Goal: Task Accomplishment & Management: Manage account settings

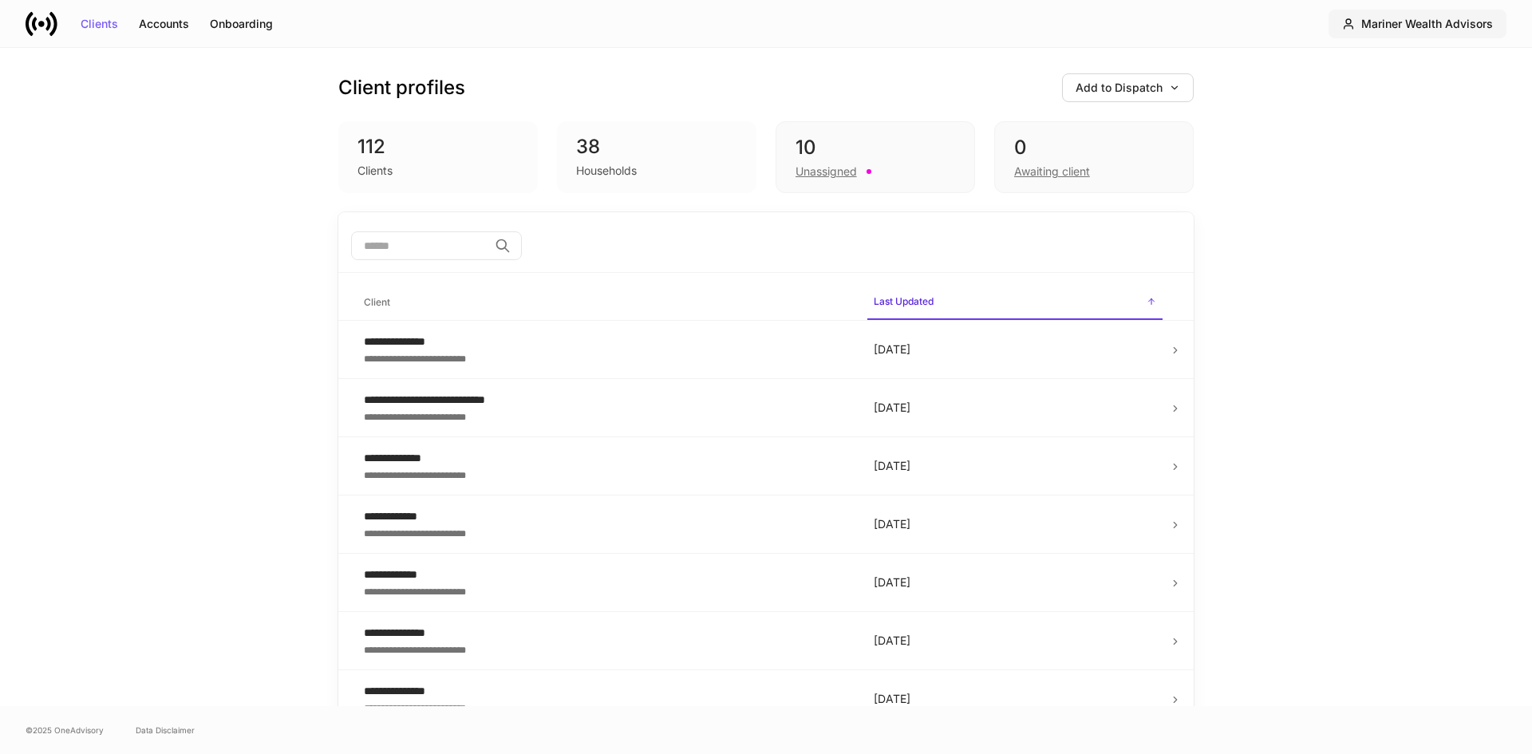
click at [1393, 27] on div "Mariner Wealth Advisors" at bounding box center [1427, 23] width 132 height 11
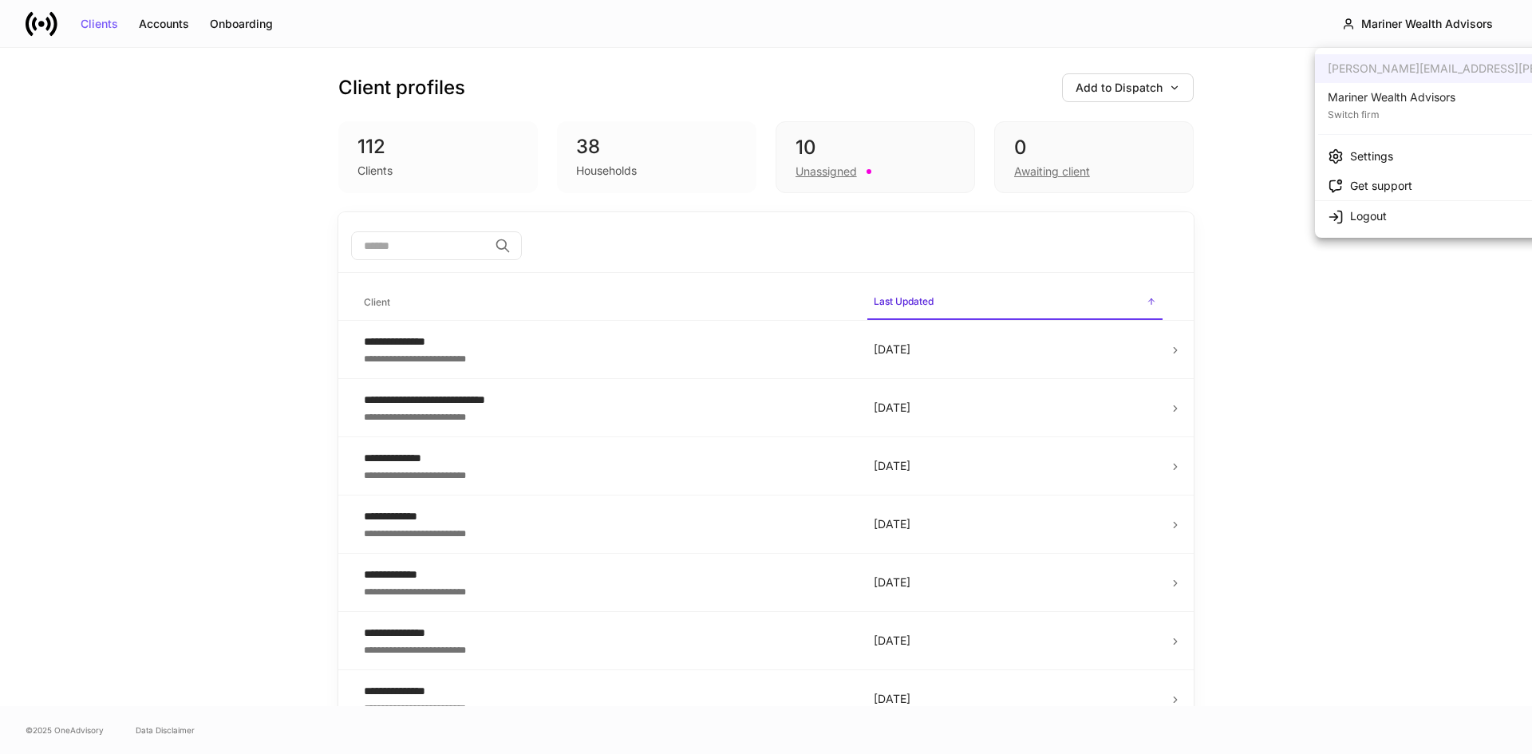
click at [1342, 92] on div "Mariner Wealth Advisors" at bounding box center [1392, 97] width 128 height 16
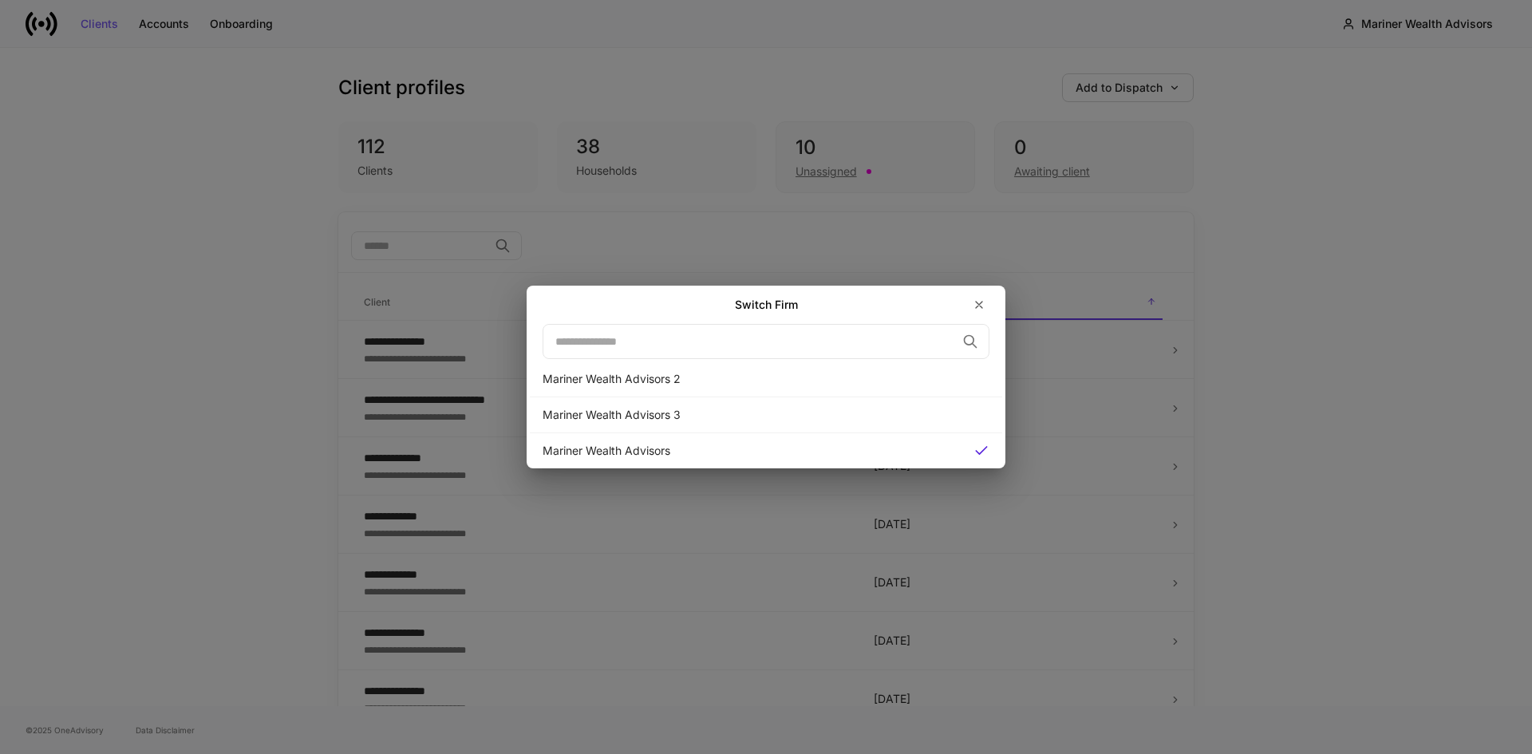
click at [1342, 92] on div "Switch Firm ​ Mariner Wealth Advisors 2 Mariner Wealth Advisors 3 Mariner Wealt…" at bounding box center [766, 377] width 1532 height 754
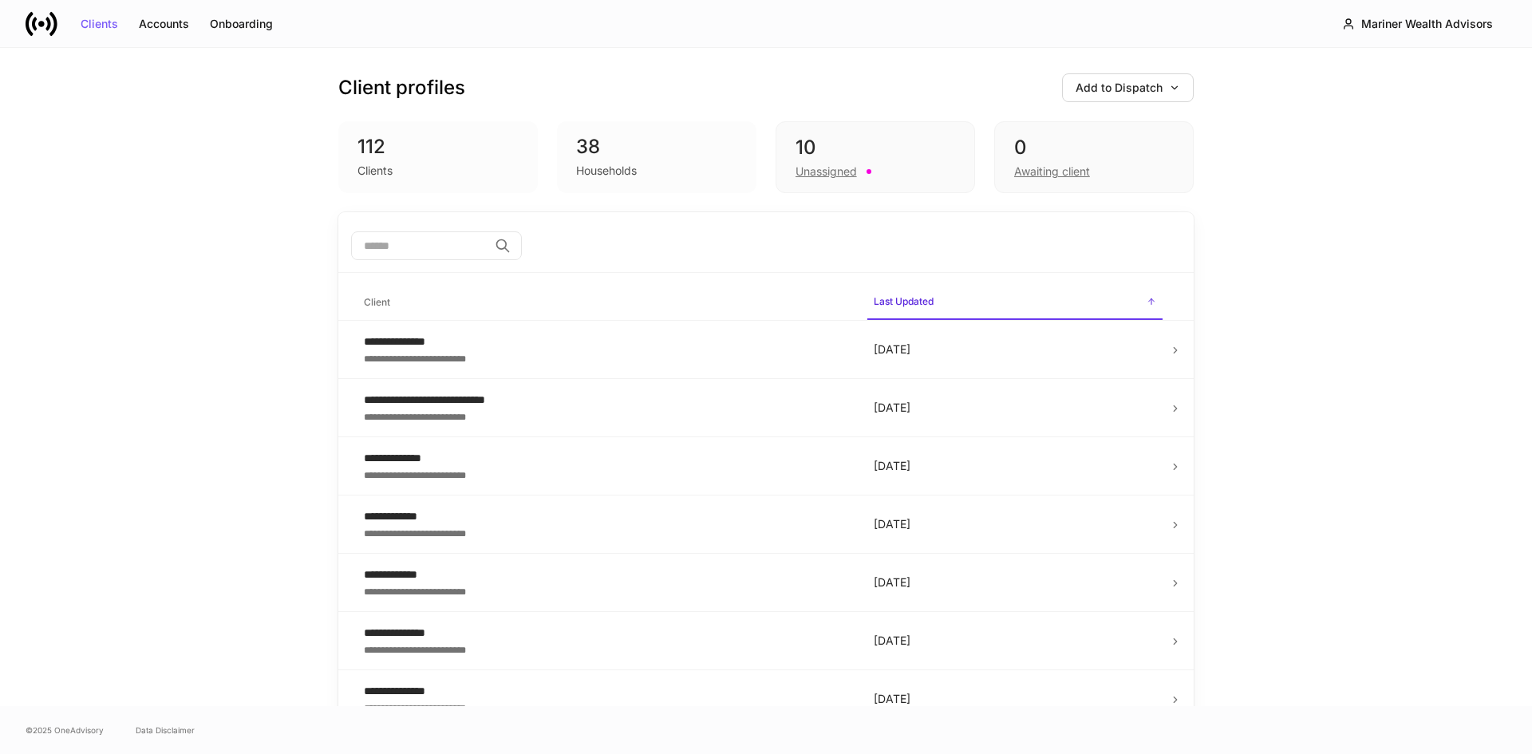
click at [1378, 39] on div "Clients Accounts Onboarding Mariner Wealth Advisors" at bounding box center [766, 23] width 1532 height 47
click at [1378, 34] on button "Mariner Wealth Advisors" at bounding box center [1418, 24] width 178 height 29
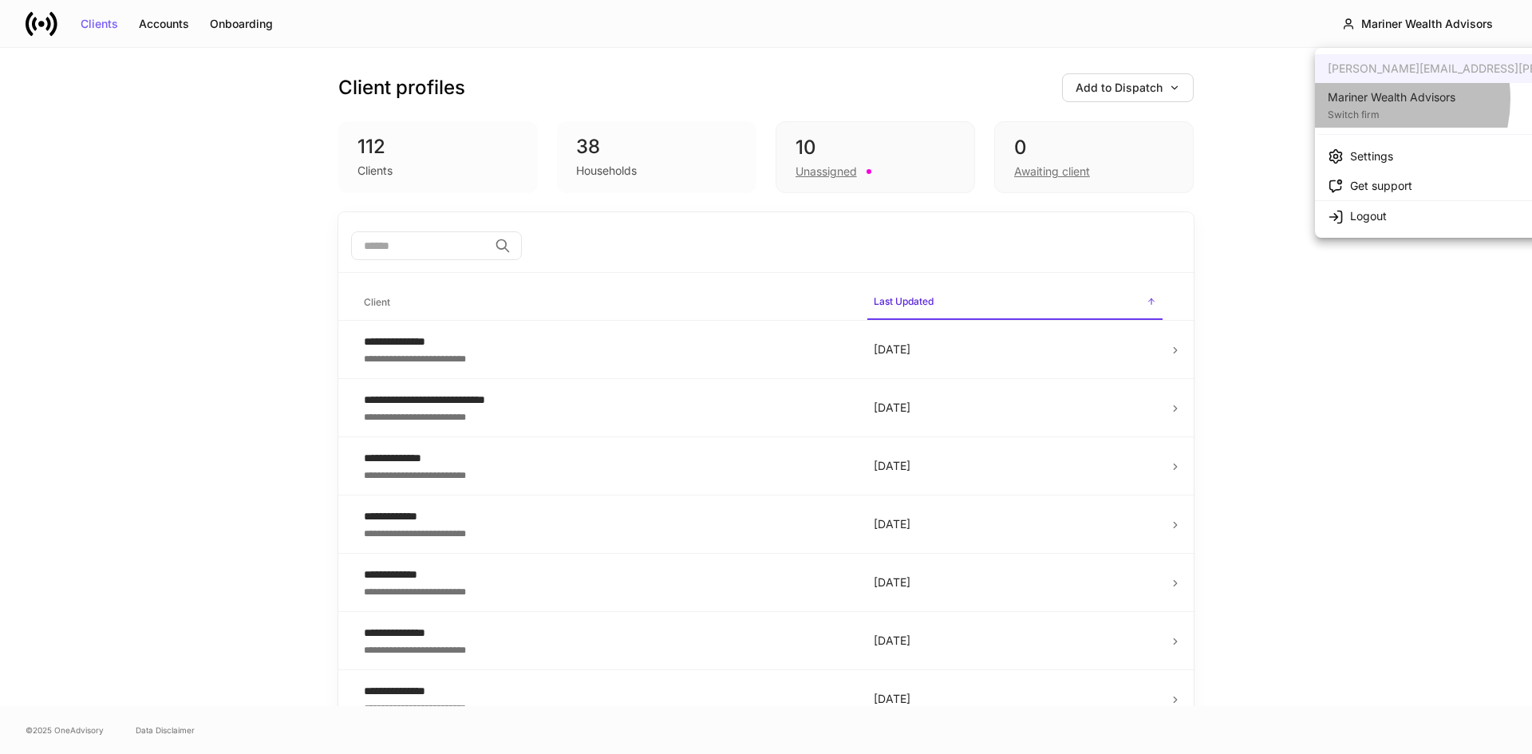
click at [1372, 99] on div "Mariner Wealth Advisors" at bounding box center [1392, 97] width 128 height 16
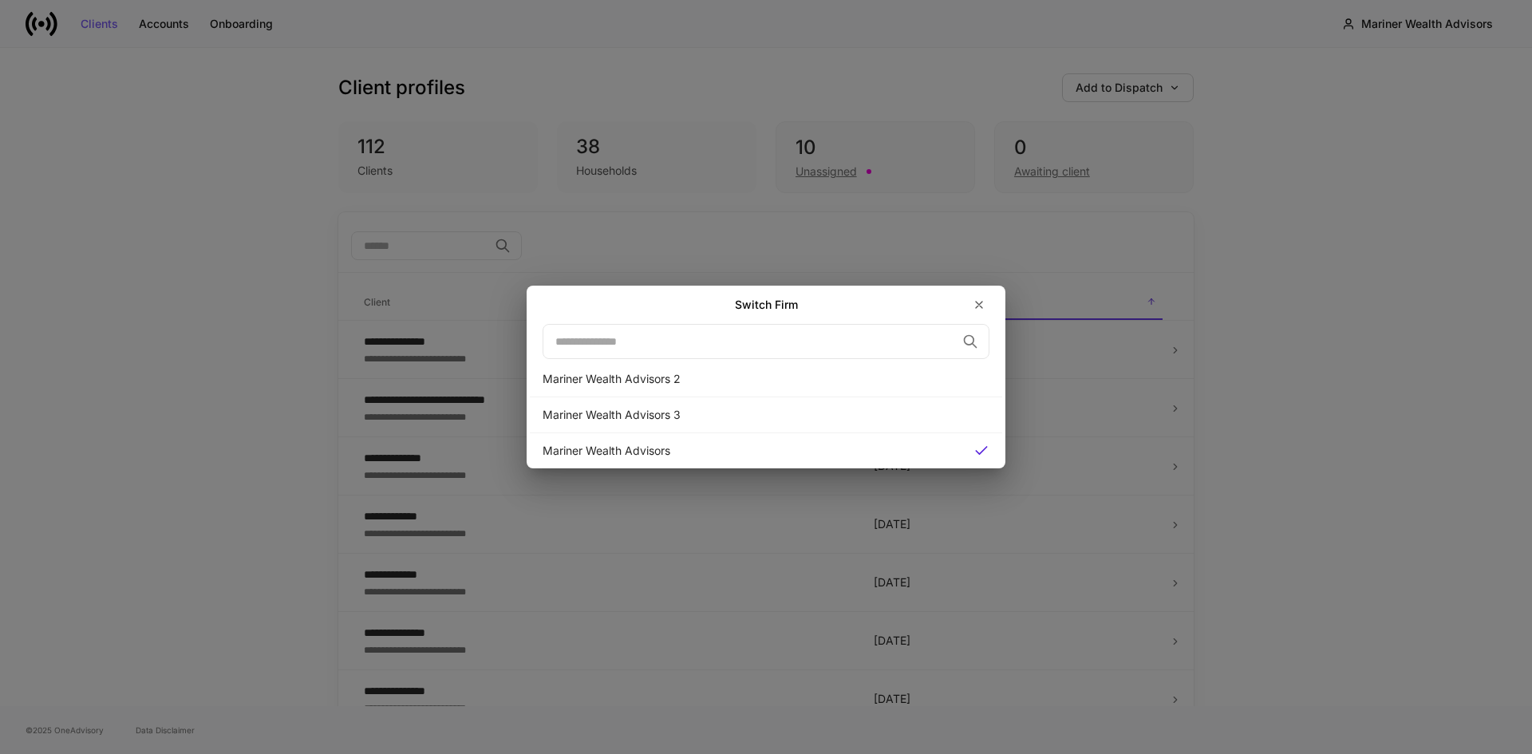
click at [1349, 131] on div "Switch Firm ​ Mariner Wealth Advisors 2 Mariner Wealth Advisors 3 Mariner Wealt…" at bounding box center [766, 377] width 1532 height 754
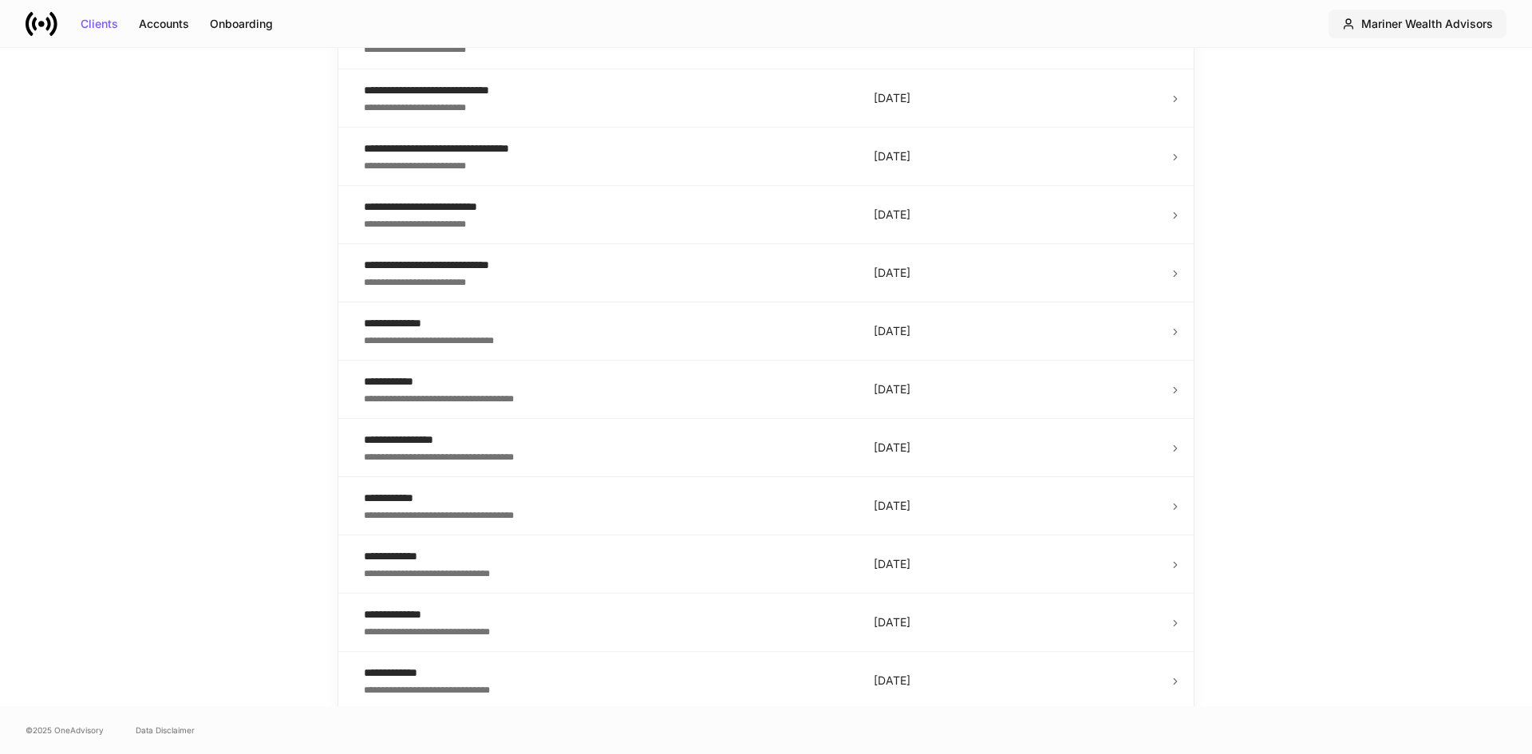
scroll to position [878, 0]
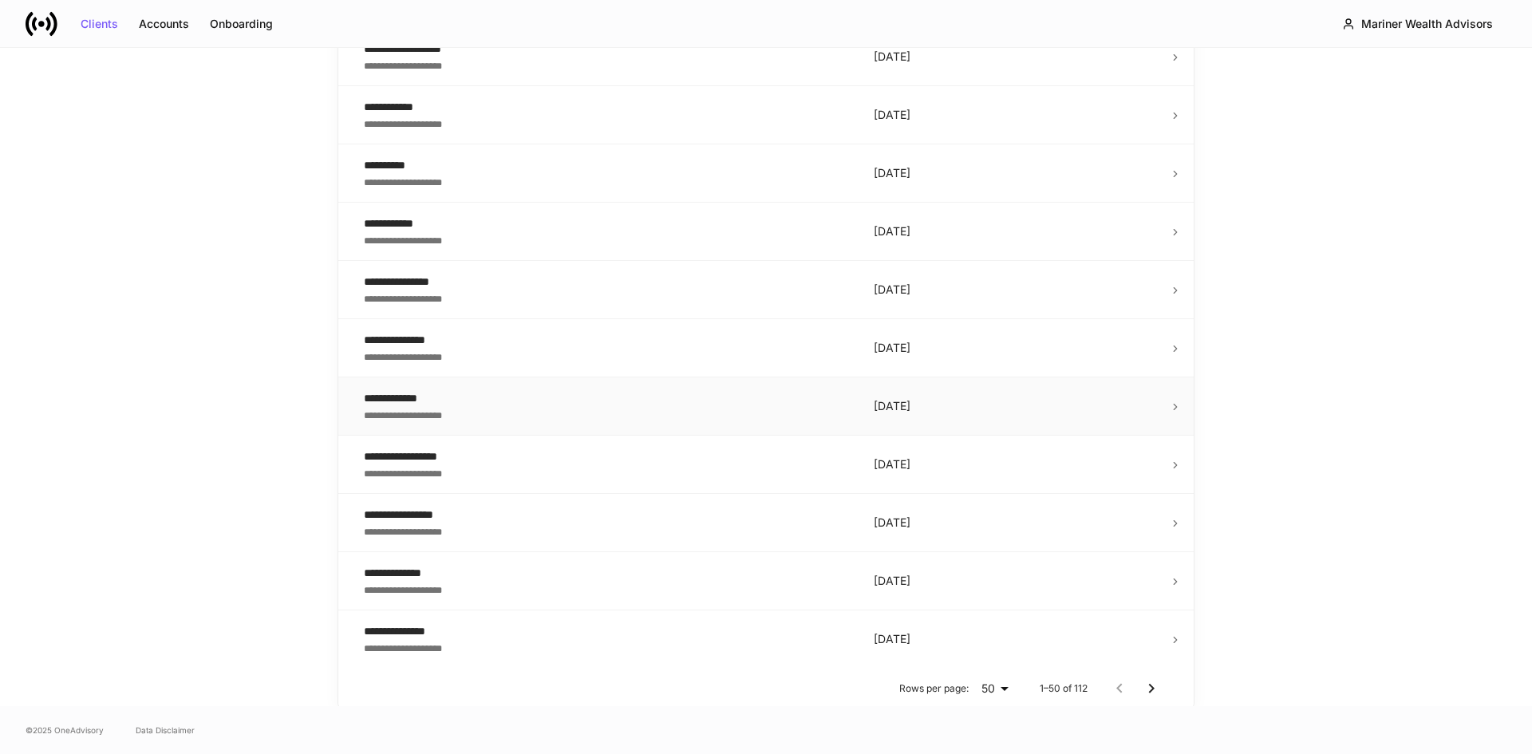
scroll to position [2568, 0]
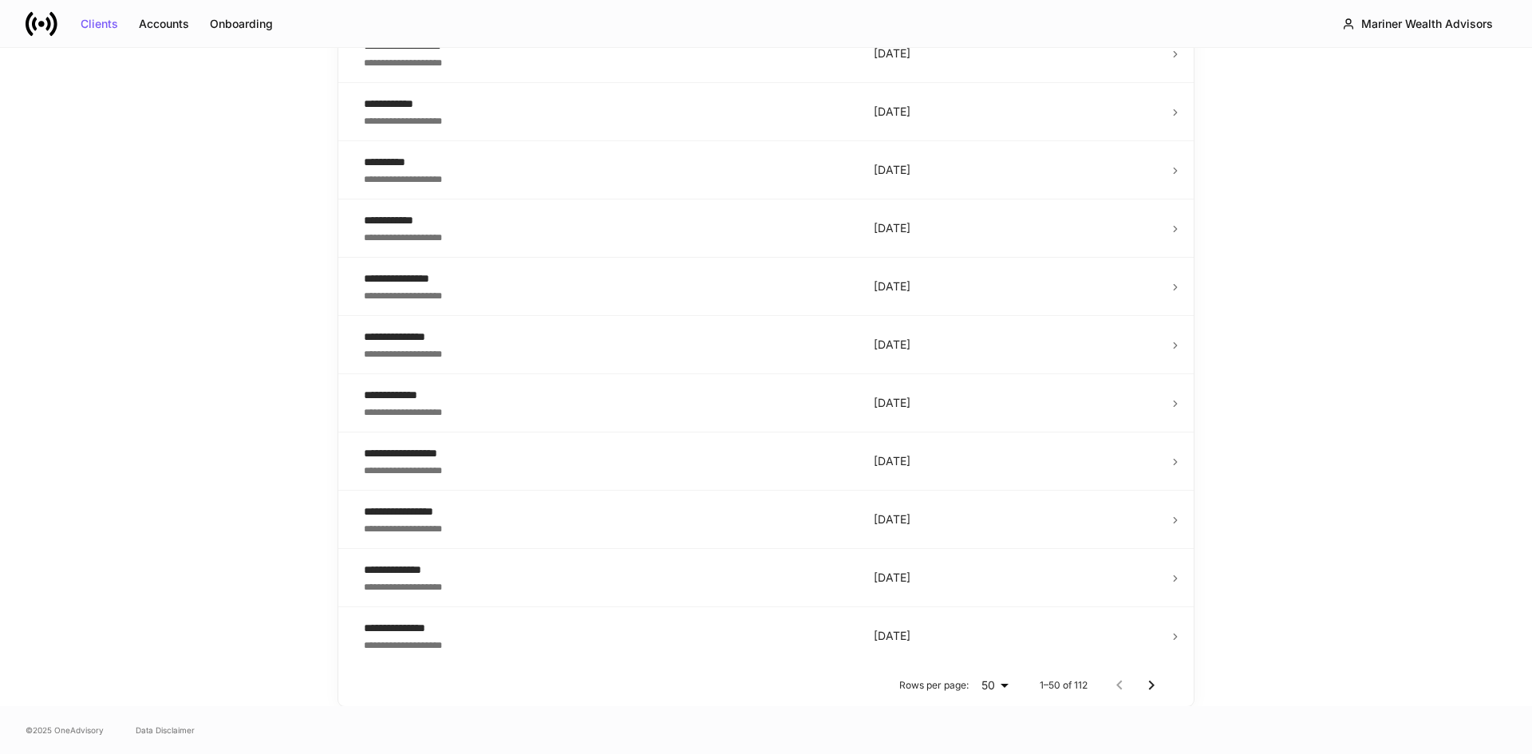
click at [1142, 686] on icon "Go to next page" at bounding box center [1151, 685] width 19 height 19
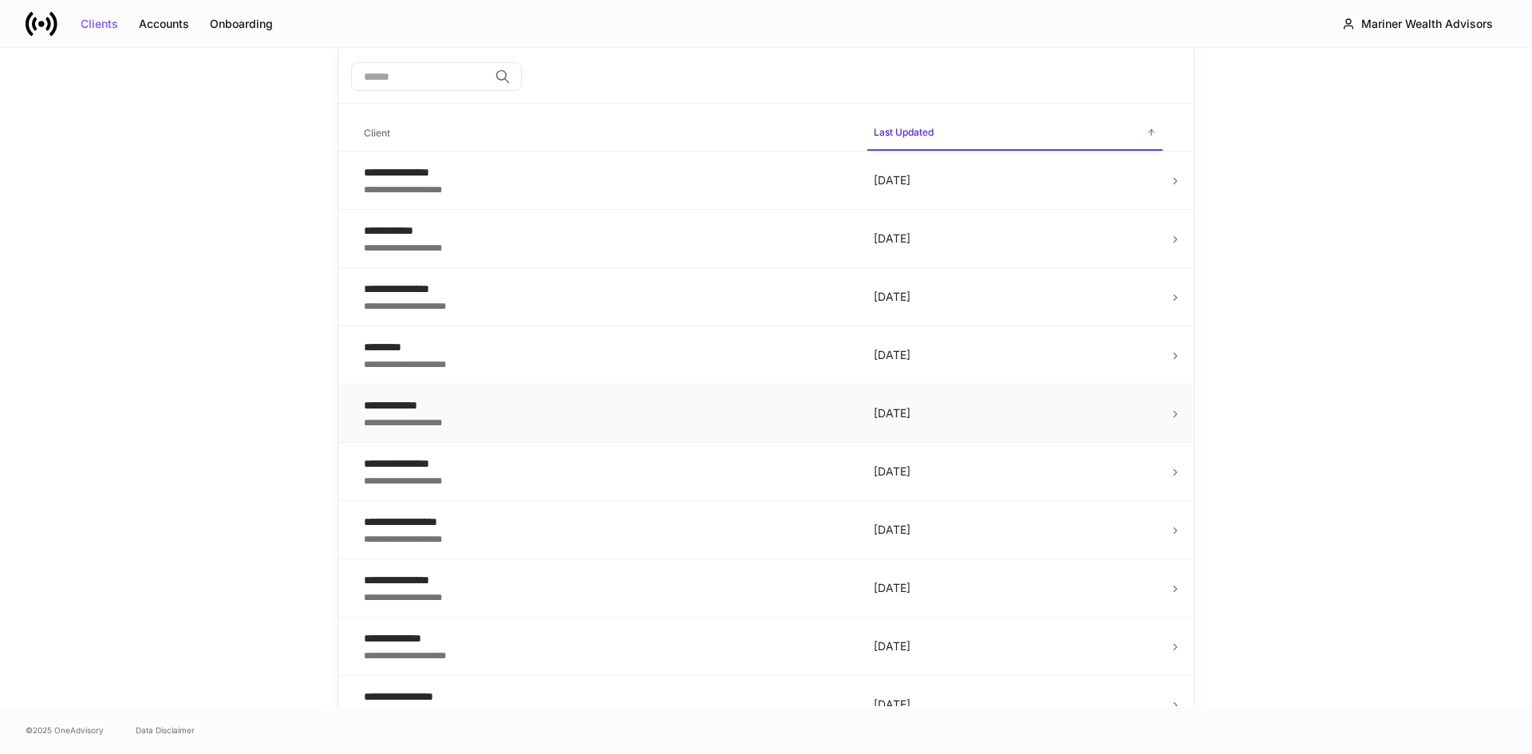
scroll to position [0, 0]
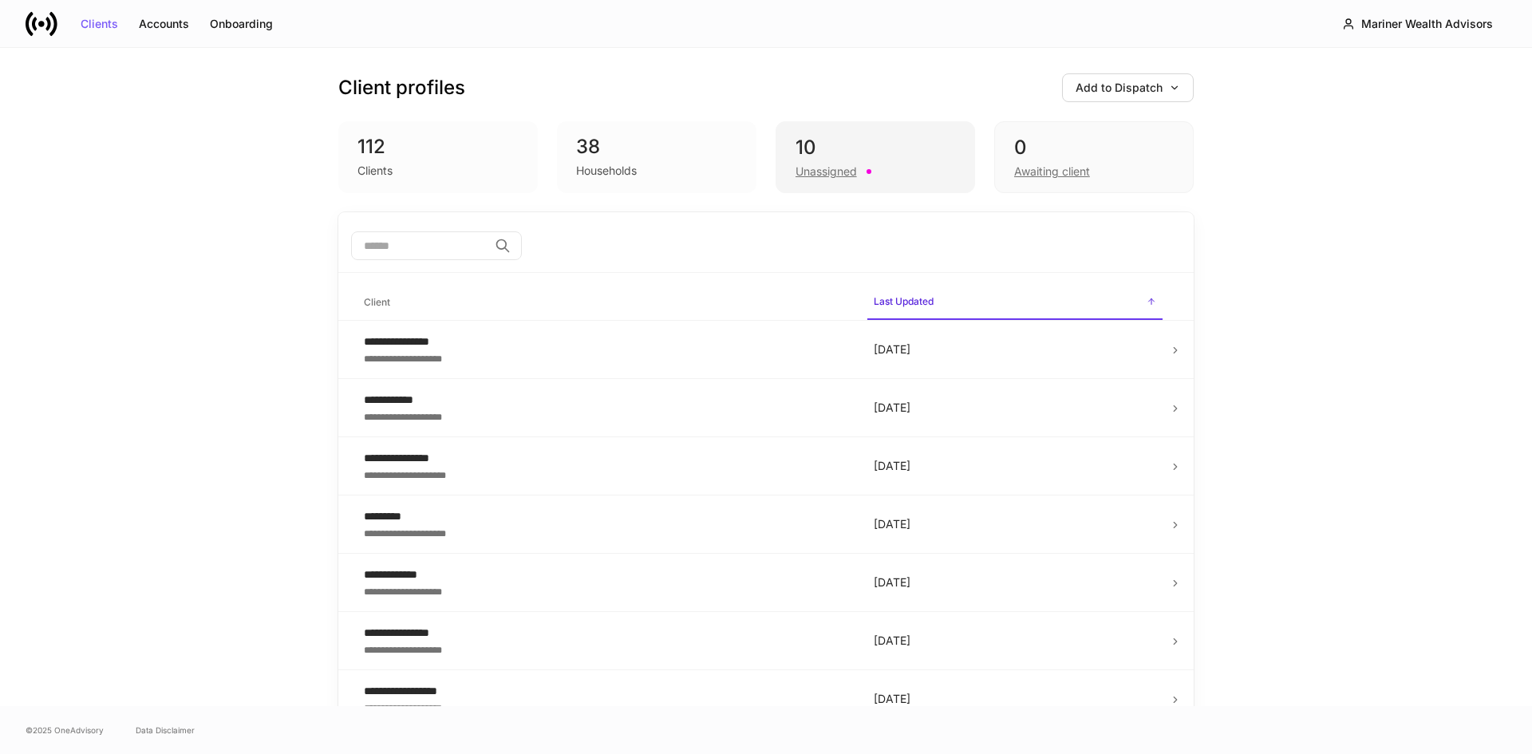
click at [808, 174] on div "Unassigned" at bounding box center [826, 172] width 61 height 16
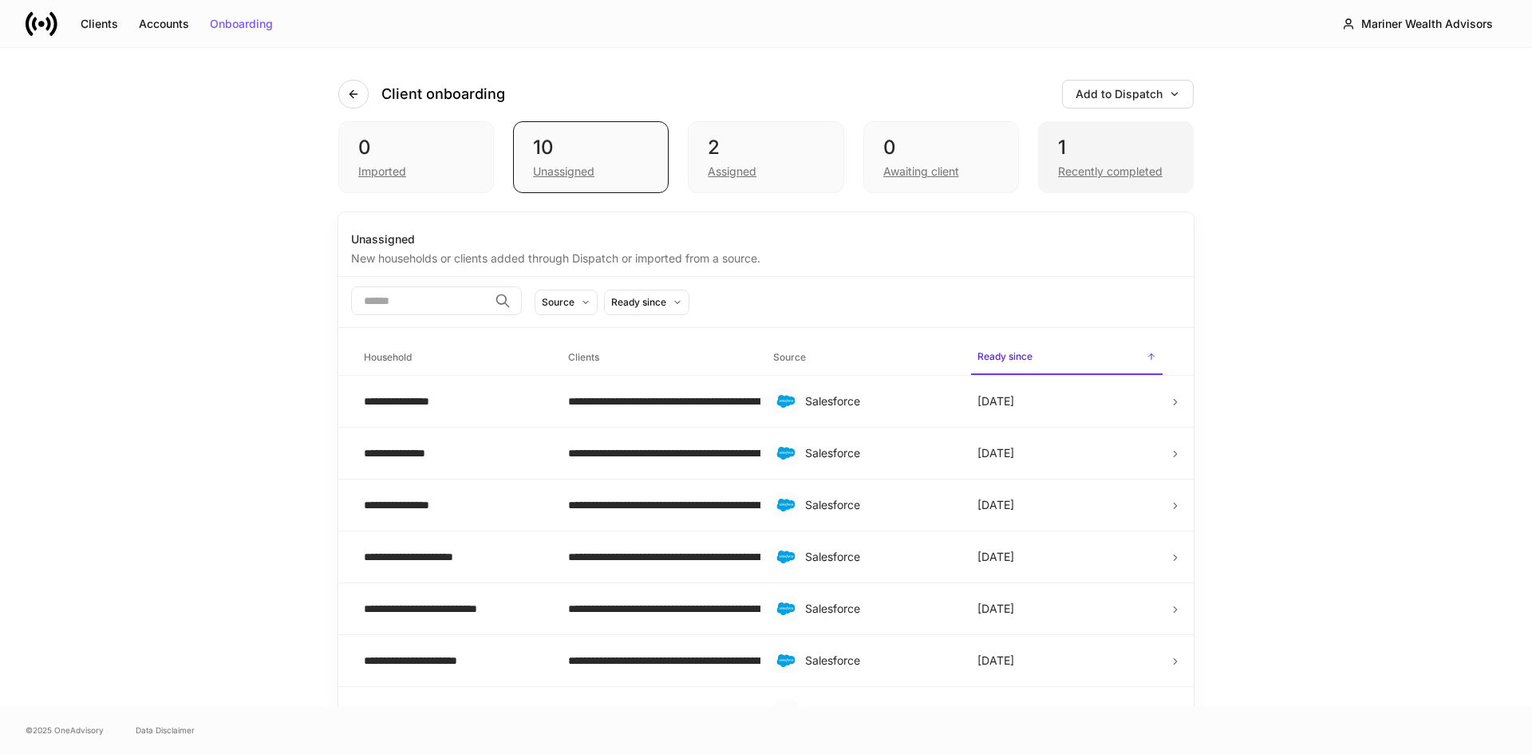
click at [1063, 169] on div "Recently completed" at bounding box center [1110, 172] width 105 height 16
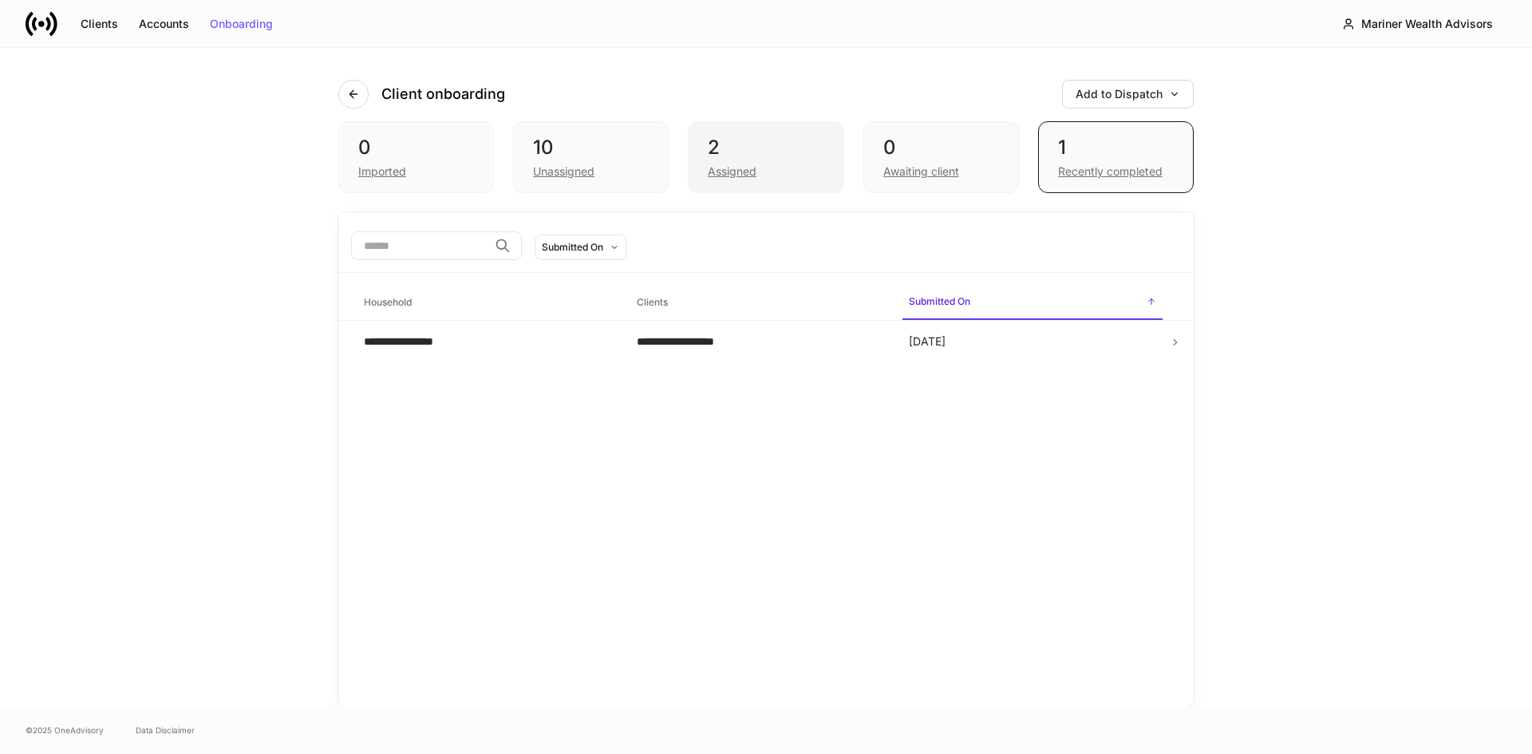
click at [724, 172] on div "Assigned" at bounding box center [732, 172] width 49 height 16
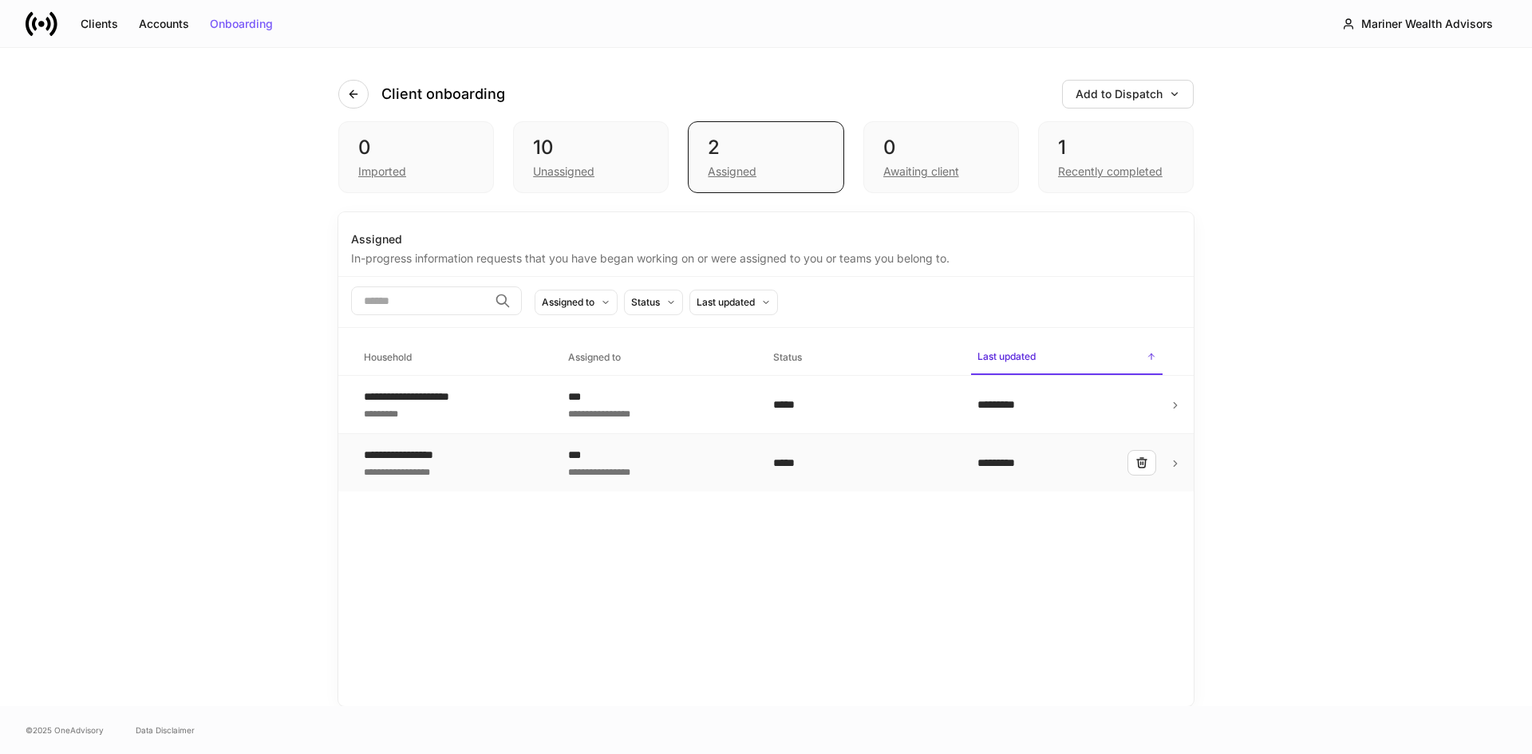
click at [634, 463] on div "**********" at bounding box center [657, 471] width 179 height 16
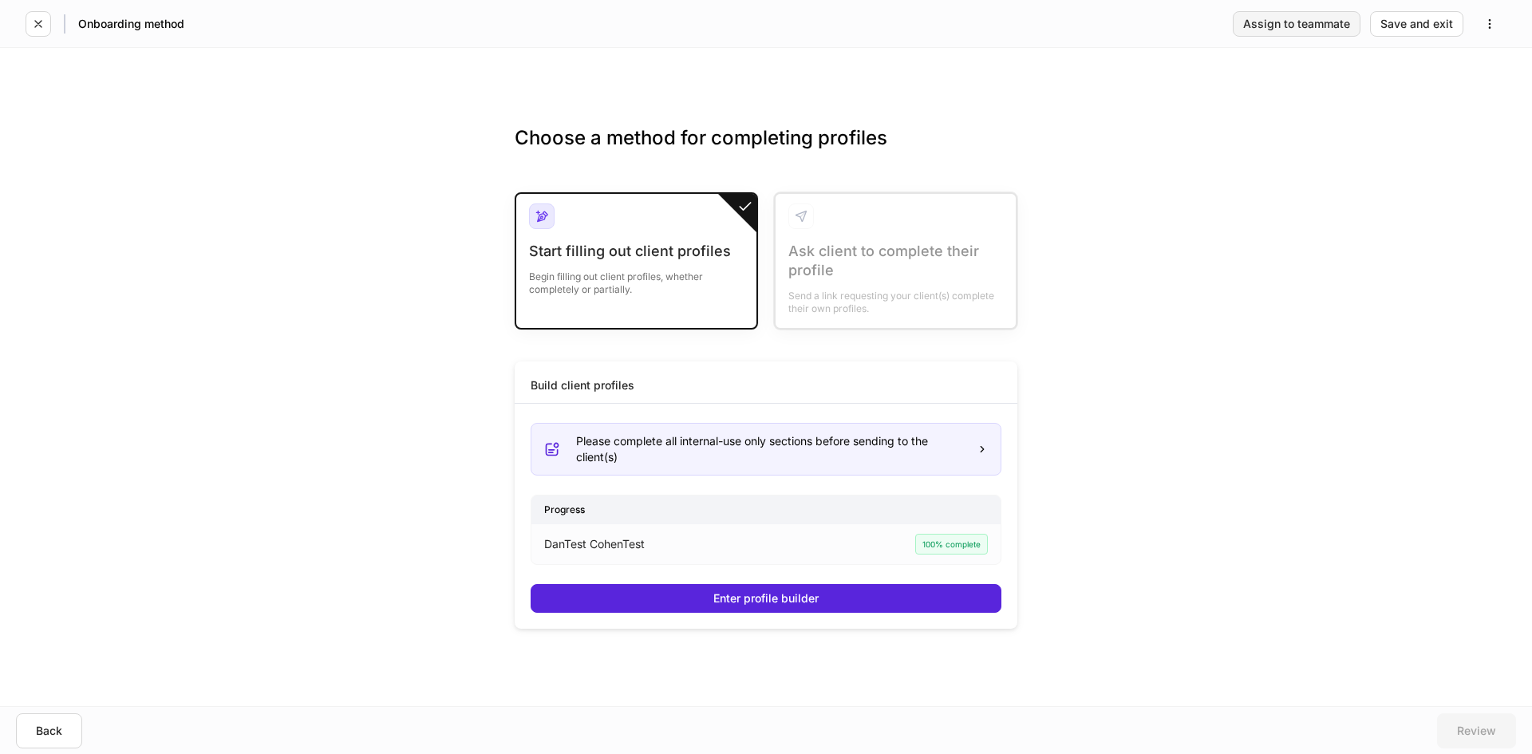
click at [1274, 30] on div "Assign to teammate" at bounding box center [1296, 23] width 107 height 11
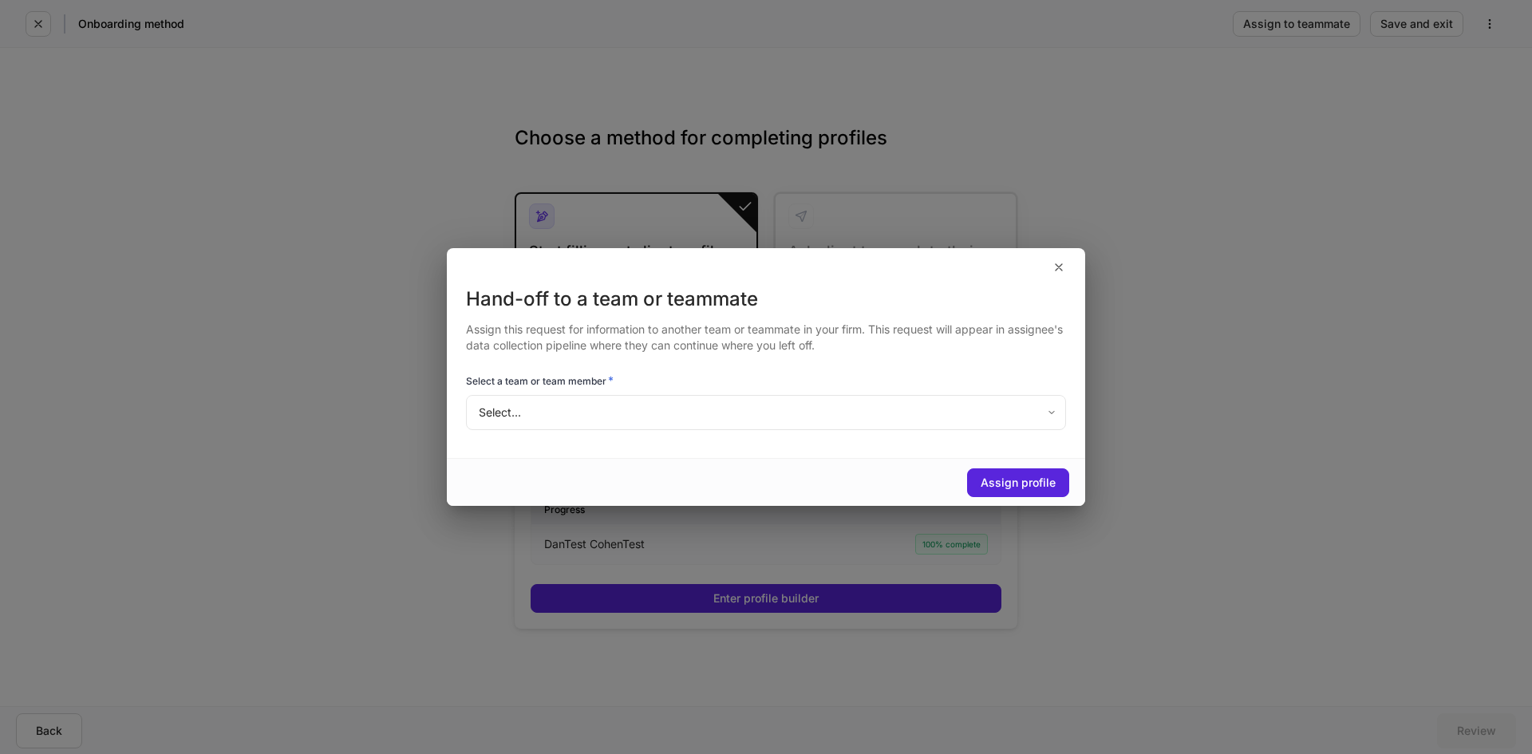
click at [873, 409] on body "Onboarding method Assign to teammate Save and exit Choose a method for completi…" at bounding box center [766, 377] width 1532 height 754
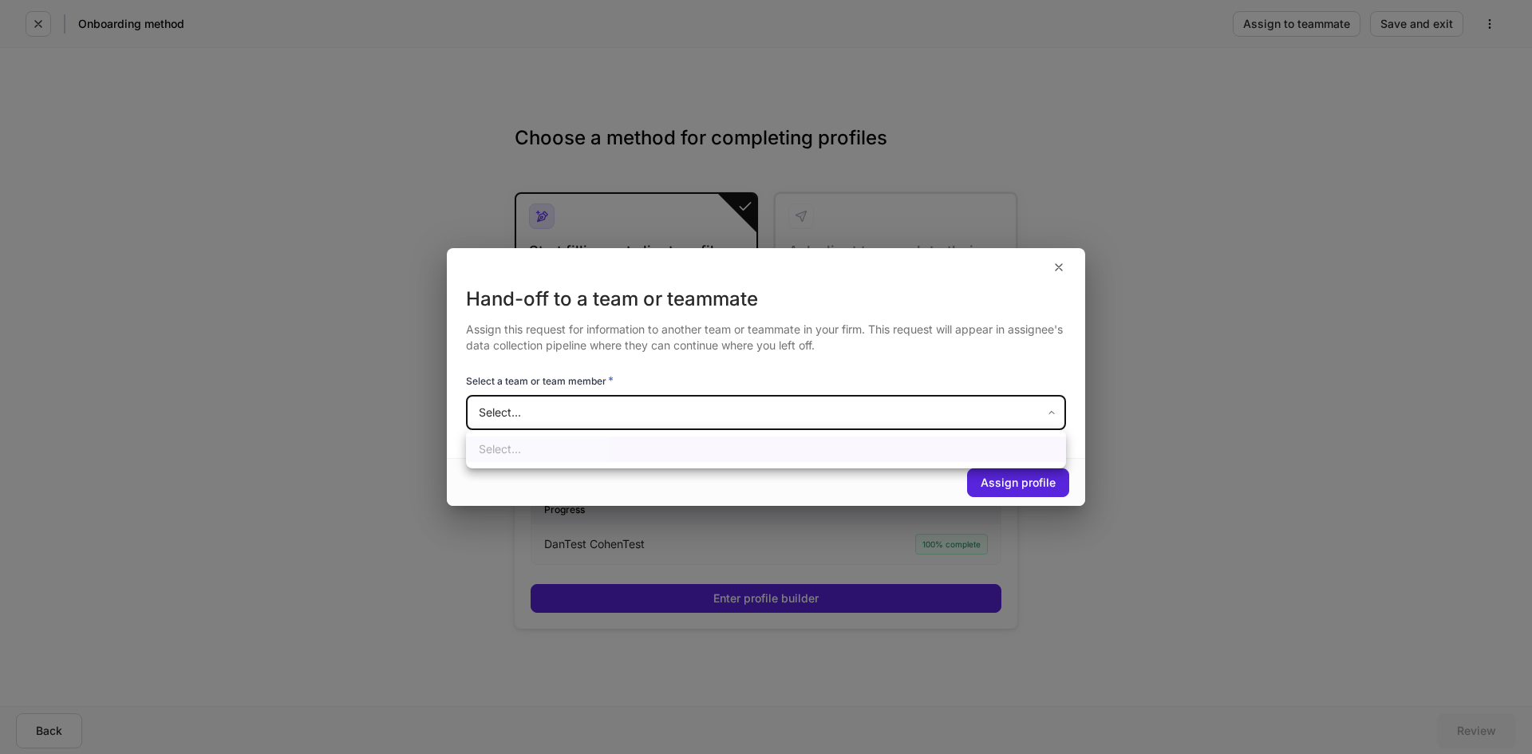
click at [1060, 269] on div at bounding box center [766, 377] width 1532 height 754
click at [1057, 267] on icon "button" at bounding box center [1059, 267] width 13 height 13
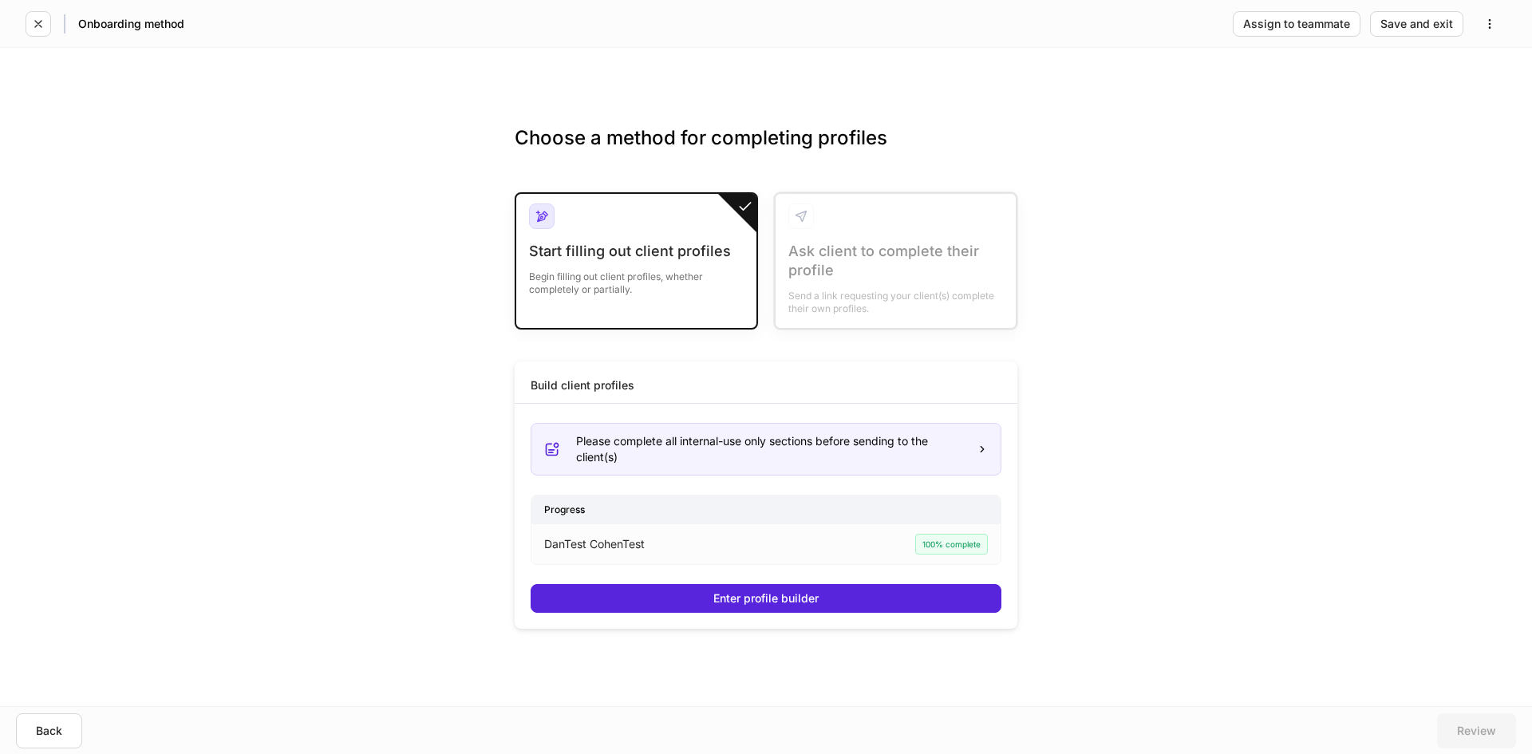
drag, startPoint x: 1359, startPoint y: 152, endPoint x: 1348, endPoint y: 161, distance: 14.7
click at [1355, 156] on div "Choose a method for completing profiles Start filling out client profiles Begin…" at bounding box center [766, 377] width 1532 height 658
click at [41, 21] on icon "button" at bounding box center [38, 24] width 6 height 6
